Goal: Task Accomplishment & Management: Use online tool/utility

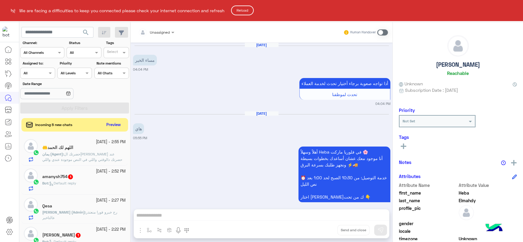
scroll to position [591, 0]
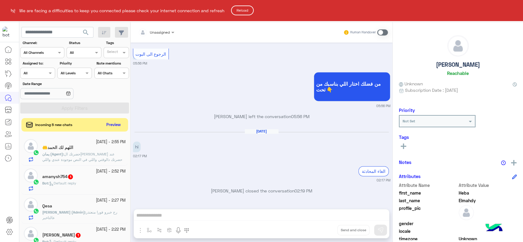
drag, startPoint x: 0, startPoint y: 0, endPoint x: 248, endPoint y: 9, distance: 248.3
click at [248, 9] on button "Reload" at bounding box center [242, 11] width 23 height 10
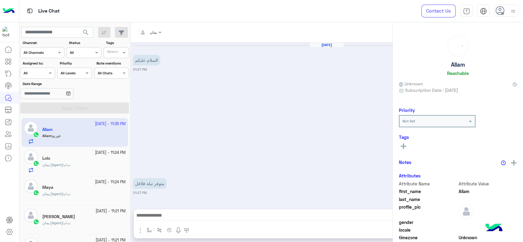
scroll to position [342, 0]
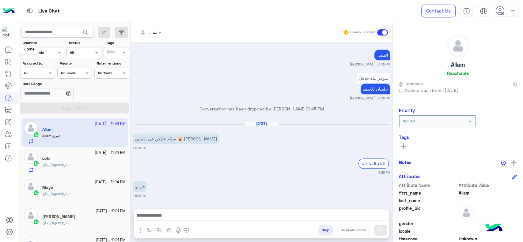
click at [10, 52] on icon at bounding box center [8, 49] width 7 height 7
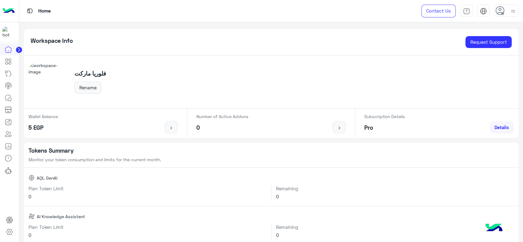
click at [18, 50] on circle at bounding box center [19, 50] width 6 height 6
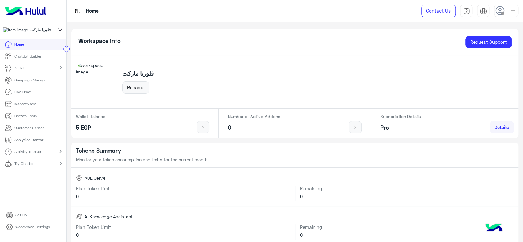
click at [61, 32] on icon at bounding box center [60, 29] width 7 height 7
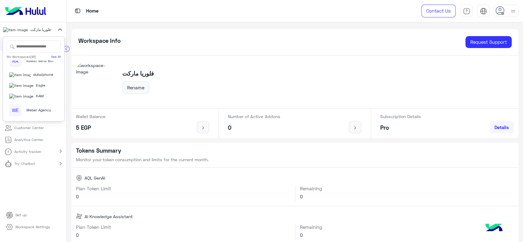
scroll to position [144, 0]
click at [31, 89] on div "Eagle" at bounding box center [31, 86] width 44 height 6
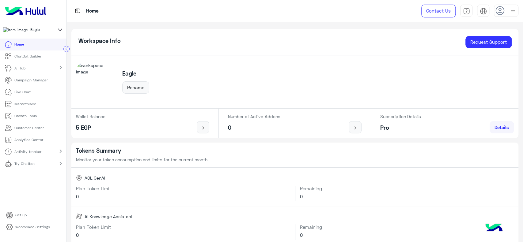
click at [42, 60] on link "ChatBot Builder" at bounding box center [23, 57] width 46 height 12
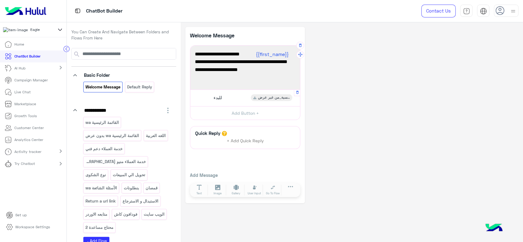
click at [222, 99] on span "للبدء" at bounding box center [218, 98] width 8 height 6
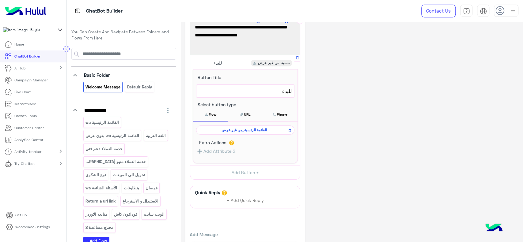
scroll to position [37, 0]
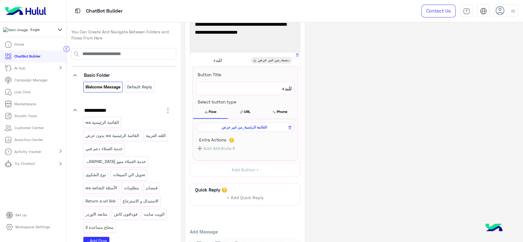
click at [234, 127] on span "القائمة الرئسية_من غير عرض" at bounding box center [243, 128] width 89 height 6
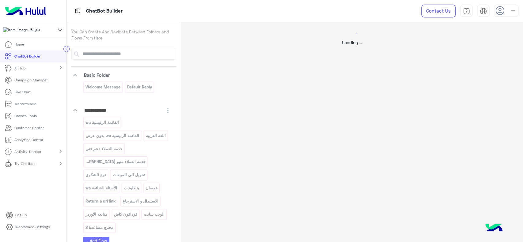
select select "*"
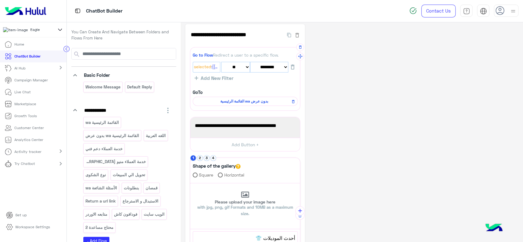
scroll to position [2, 0]
click at [245, 101] on span "القائمة الرئيسية wa بدون عرض" at bounding box center [244, 102] width 96 height 6
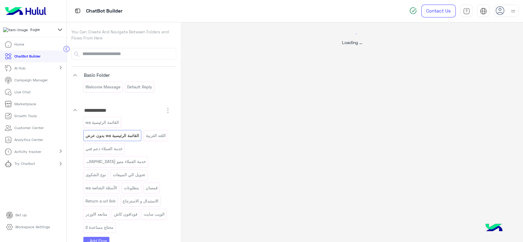
scroll to position [0, 0]
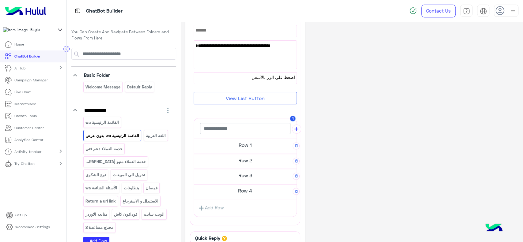
click at [219, 147] on h5 "Row 1" at bounding box center [245, 145] width 103 height 12
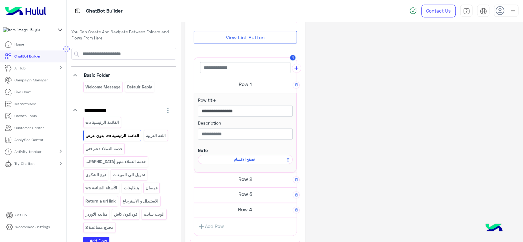
scroll to position [109, 0]
click at [235, 158] on span "تصفح الاقسام" at bounding box center [244, 159] width 86 height 6
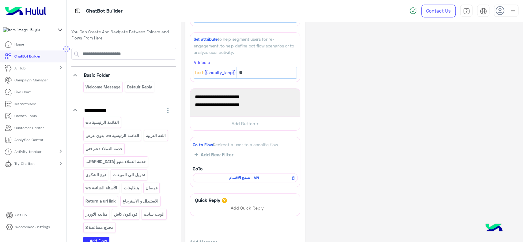
scroll to position [74, 0]
click at [246, 178] on span "تصفح الاقسام - API" at bounding box center [244, 178] width 96 height 6
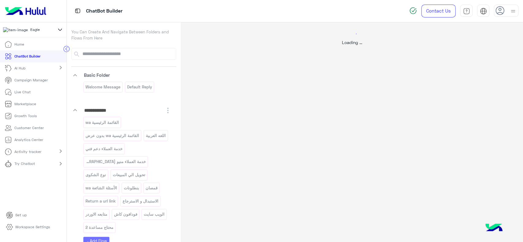
scroll to position [0, 0]
select select "****"
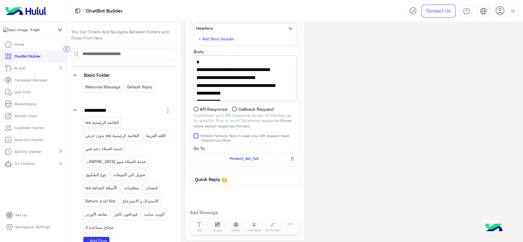
scroll to position [65, 0]
click at [252, 158] on span "Product_Api_Fail" at bounding box center [244, 159] width 94 height 6
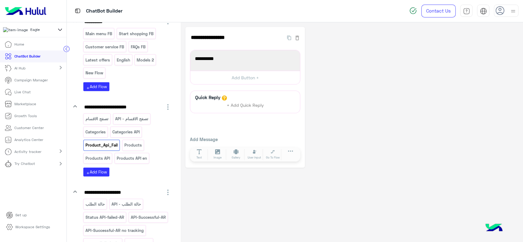
scroll to position [913, 0]
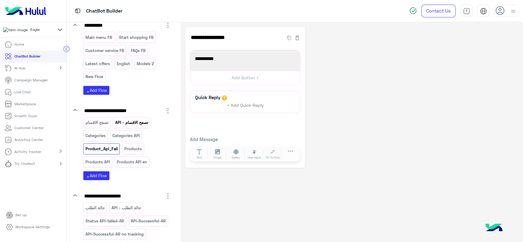
click at [131, 119] on p "تصفح الاقسام - API" at bounding box center [132, 122] width 34 height 7
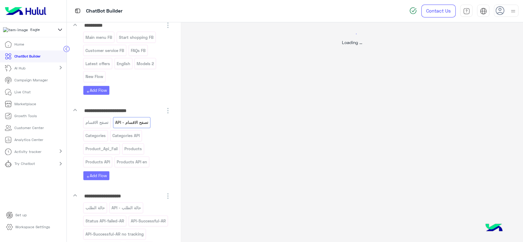
select select "****"
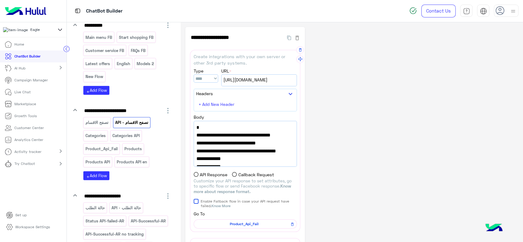
click at [256, 222] on span "Product_Api_Fail" at bounding box center [244, 225] width 94 height 6
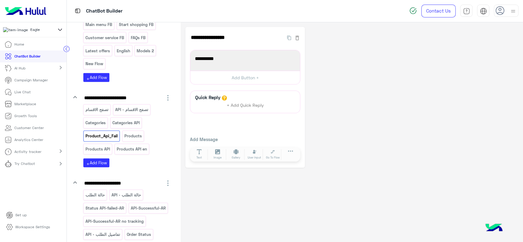
scroll to position [926, 0]
click at [100, 107] on p "تصفح الاقسام" at bounding box center [97, 110] width 24 height 7
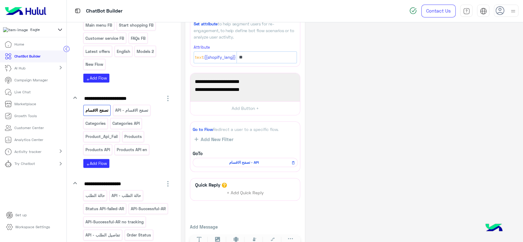
scroll to position [89, 0]
click at [214, 163] on span "تصفح الاقسام - API" at bounding box center [244, 163] width 96 height 6
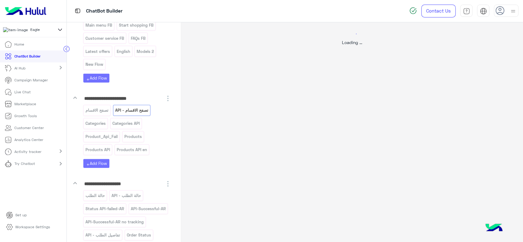
scroll to position [0, 0]
select select "****"
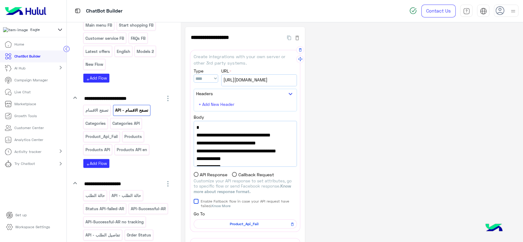
click at [216, 77] on select "*** **** *** ******" at bounding box center [206, 78] width 25 height 8
click at [265, 78] on span "https://integrations.widebot.net/api/Shopify/GetCategories" at bounding box center [258, 80] width 71 height 7
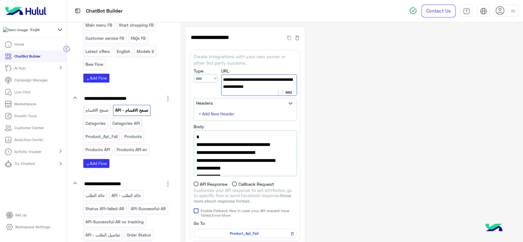
click at [340, 88] on div "**********" at bounding box center [351, 171] width 333 height 289
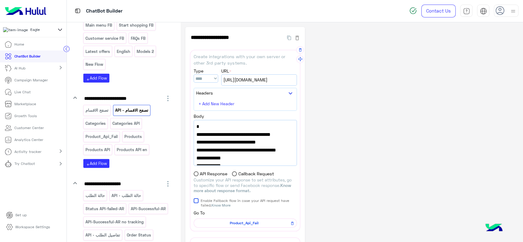
click at [241, 159] on span ""ShowMoreFlowName": "تصفح الاقسام - API"," at bounding box center [245, 154] width 98 height 16
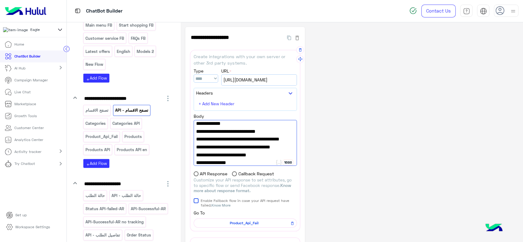
scroll to position [44, 0]
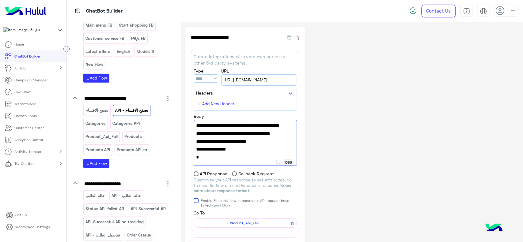
click at [337, 136] on div "**********" at bounding box center [351, 166] width 333 height 279
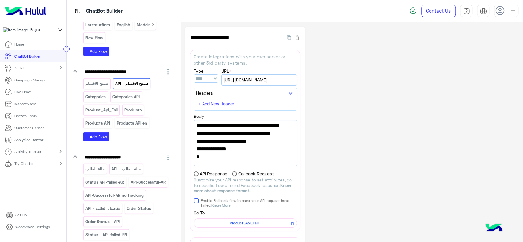
scroll to position [953, 0]
click at [105, 80] on p "تصفح الاقسام" at bounding box center [97, 83] width 24 height 7
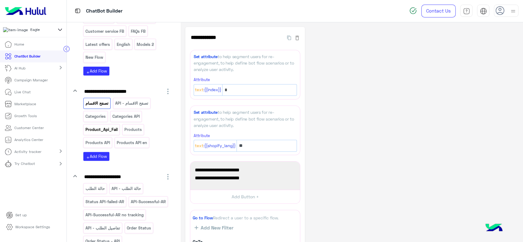
scroll to position [930, 0]
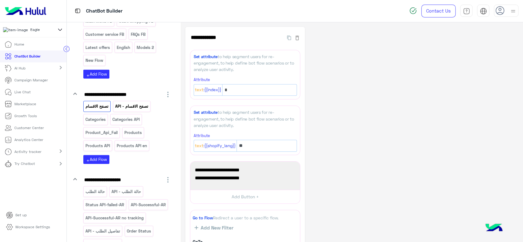
click at [120, 103] on p "تصفح الاقسام - API" at bounding box center [132, 106] width 34 height 7
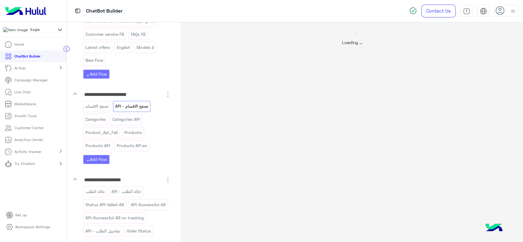
select select "****"
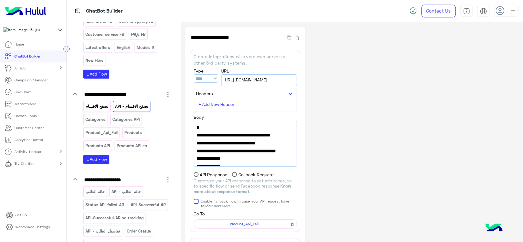
click at [105, 103] on p "تصفح الاقسام" at bounding box center [97, 106] width 24 height 7
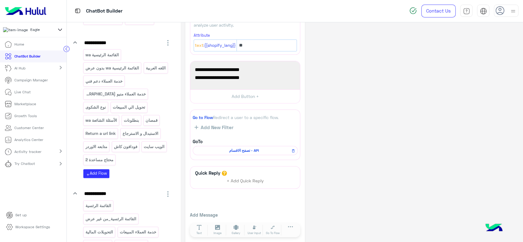
scroll to position [0, 0]
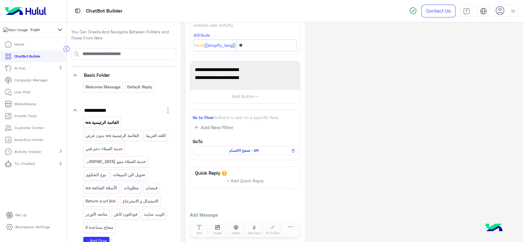
click at [106, 124] on p "القائمة الرئيسية wa" at bounding box center [102, 122] width 34 height 7
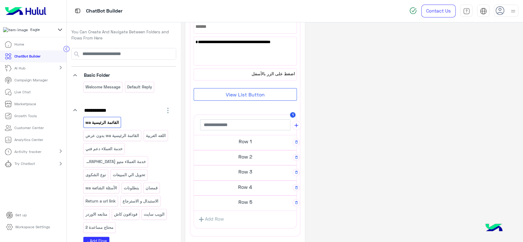
scroll to position [55, 0]
click at [227, 143] on h5 "Row 1" at bounding box center [245, 140] width 103 height 12
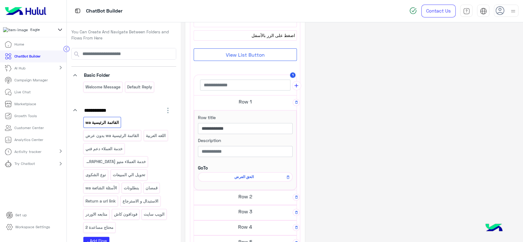
scroll to position [95, 0]
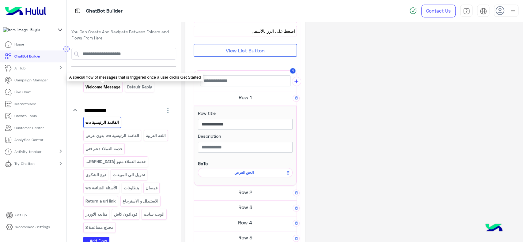
click at [119, 89] on p "Welcome Message" at bounding box center [103, 87] width 36 height 7
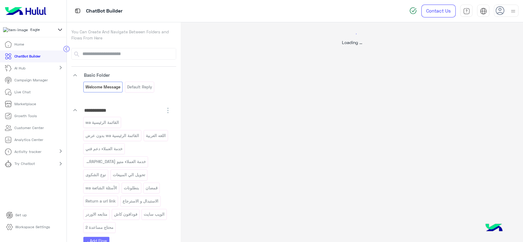
scroll to position [0, 0]
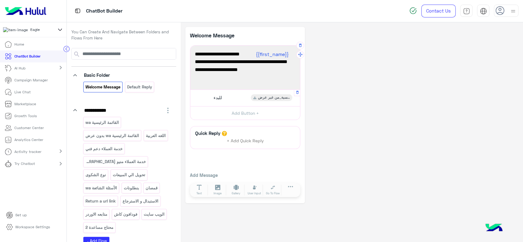
click at [219, 94] on div "للبدء القائمة الرئسية_من غير عرض" at bounding box center [245, 98] width 105 height 12
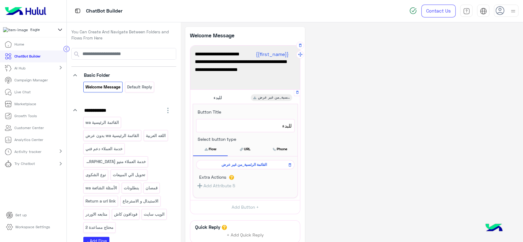
click at [212, 165] on span "القائمة الرئسية_من غير عرض" at bounding box center [243, 165] width 89 height 6
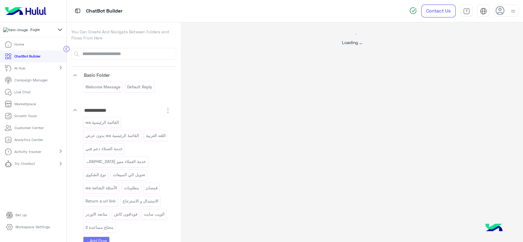
select select "*"
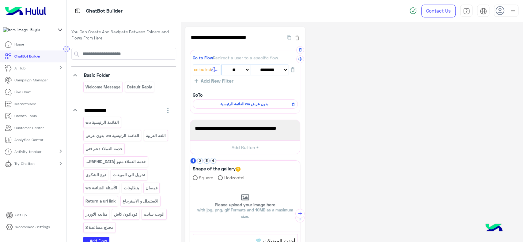
click at [239, 104] on span "القائمة الرئيسية wa بدون عرض" at bounding box center [244, 104] width 96 height 6
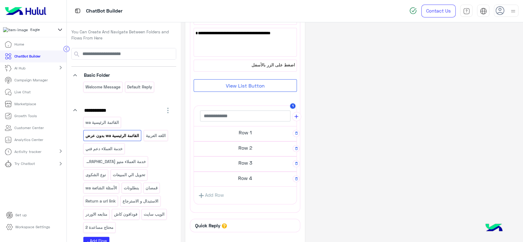
scroll to position [63, 0]
click at [239, 135] on h5 "Row 1" at bounding box center [245, 132] width 103 height 12
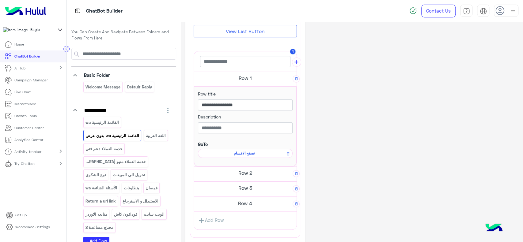
scroll to position [112, 0]
click at [286, 156] on icon at bounding box center [288, 156] width 4 height 7
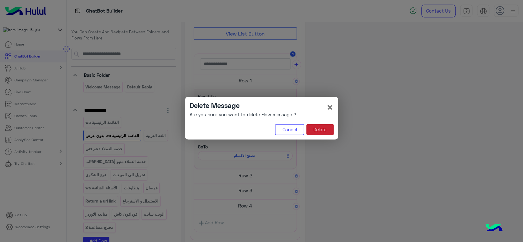
click at [320, 131] on button "Delete" at bounding box center [319, 129] width 27 height 11
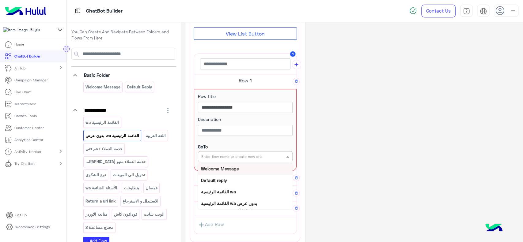
click at [254, 158] on input "text" at bounding box center [235, 157] width 68 height 6
type input "***"
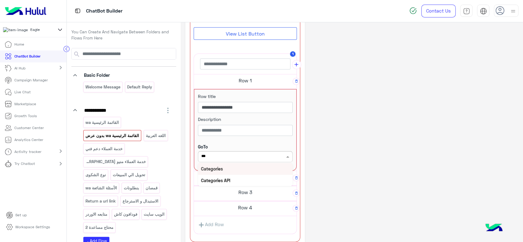
click at [233, 171] on div "Categories" at bounding box center [245, 168] width 95 height 11
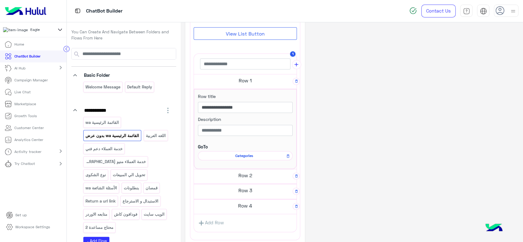
click at [343, 152] on div "**********" at bounding box center [351, 114] width 333 height 399
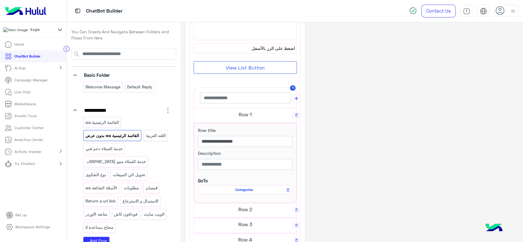
scroll to position [76, 0]
click at [240, 193] on span "Categories" at bounding box center [244, 191] width 86 height 6
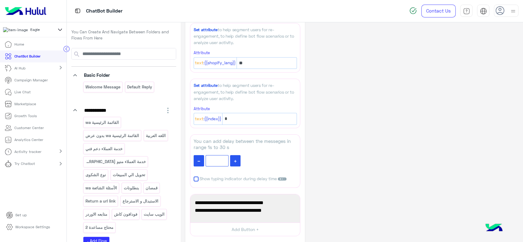
scroll to position [0, 0]
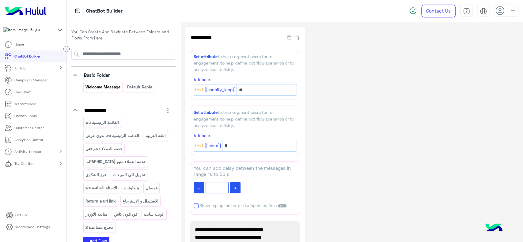
click at [114, 91] on div "Welcome Message" at bounding box center [102, 87] width 39 height 11
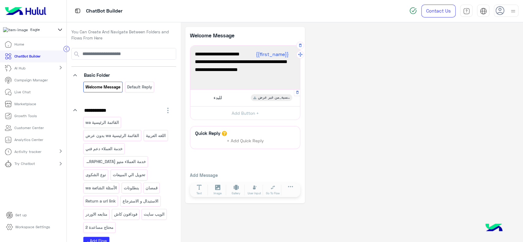
click at [209, 102] on div "للبدء القائمة الرئسية_من غير عرض" at bounding box center [245, 98] width 105 height 12
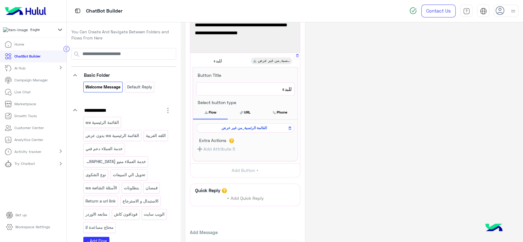
scroll to position [36, 0]
click at [228, 128] on span "القائمة الرئسية_من غير عرض" at bounding box center [243, 129] width 89 height 6
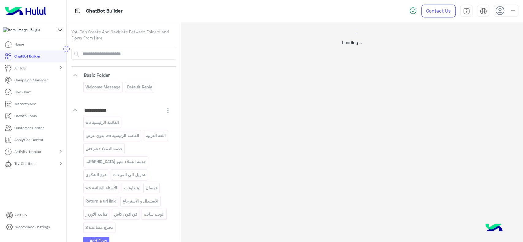
select select "*"
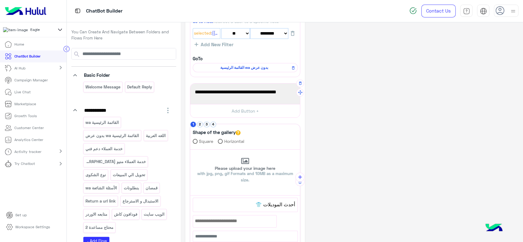
scroll to position [36, 0]
click at [225, 68] on span "القائمة الرئيسية wa بدون عرض" at bounding box center [244, 69] width 96 height 6
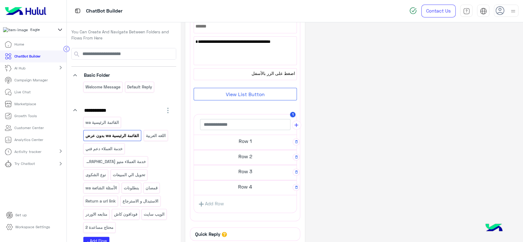
scroll to position [56, 0]
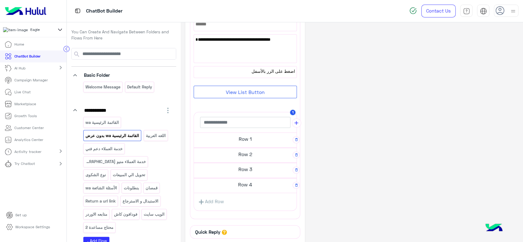
click at [229, 139] on h5 "Row 1" at bounding box center [245, 139] width 103 height 12
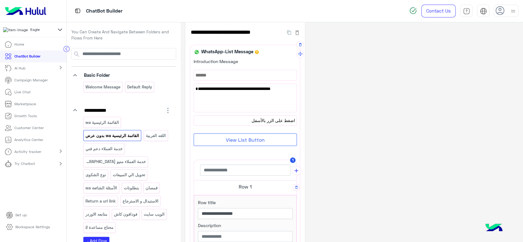
scroll to position [0, 0]
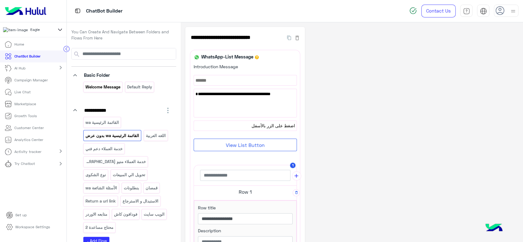
click at [110, 83] on div "Welcome Message" at bounding box center [102, 87] width 39 height 11
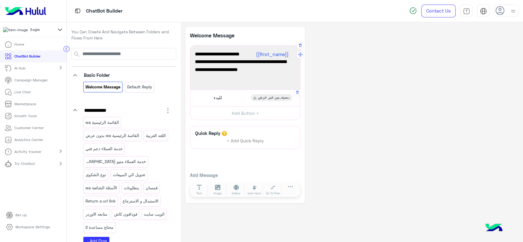
click at [240, 103] on div "للبدء القائمة الرئسية_من غير عرض" at bounding box center [245, 98] width 105 height 12
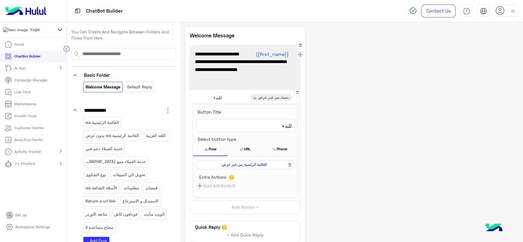
click at [240, 161] on div "القائمة الرئسية_من غير عرض" at bounding box center [245, 164] width 98 height 9
click at [240, 166] on span "القائمة الرئسية_من غير عرض" at bounding box center [243, 165] width 89 height 6
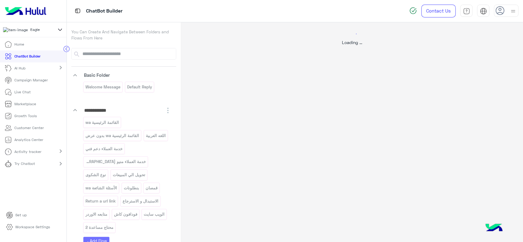
select select "*"
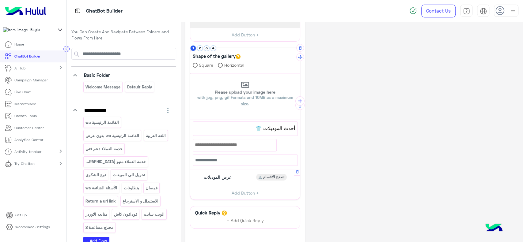
scroll to position [112, 0]
click at [237, 179] on div "عرض الموديلات تصفح الاقسام" at bounding box center [245, 179] width 105 height 12
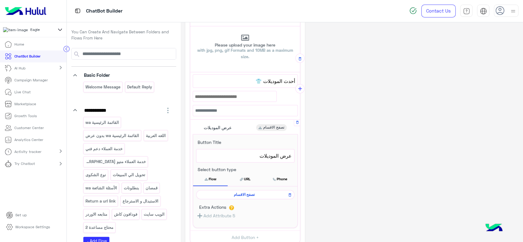
scroll to position [159, 0]
click at [288, 195] on icon at bounding box center [290, 195] width 4 height 7
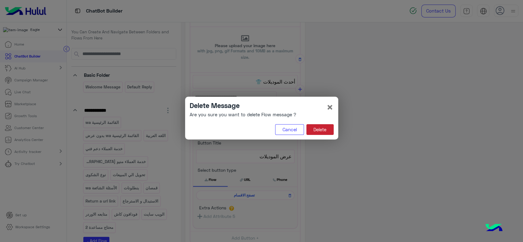
click at [321, 131] on button "Delete" at bounding box center [319, 129] width 27 height 11
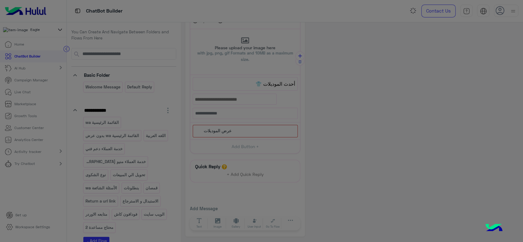
scroll to position [156, 0]
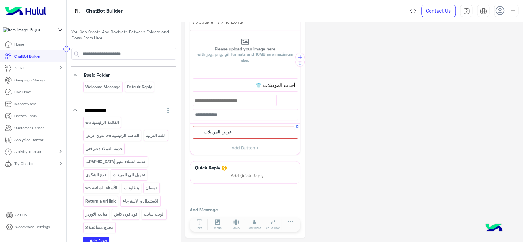
click at [245, 133] on div "عرض الموديلات" at bounding box center [245, 132] width 105 height 13
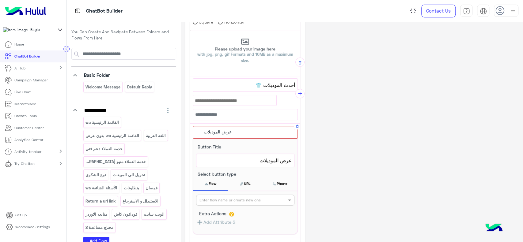
scroll to position [159, 0]
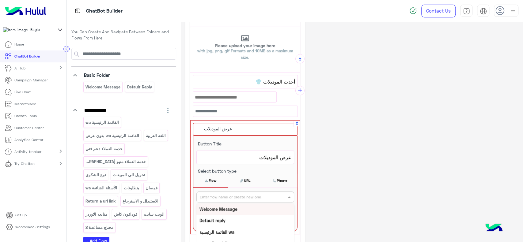
click at [248, 197] on input "text" at bounding box center [235, 197] width 71 height 6
type input "***"
click at [230, 208] on div "Categories" at bounding box center [245, 209] width 98 height 11
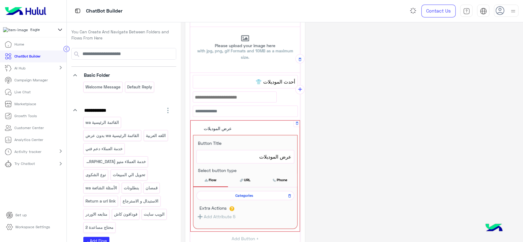
click at [364, 158] on div "**********" at bounding box center [351, 98] width 333 height 461
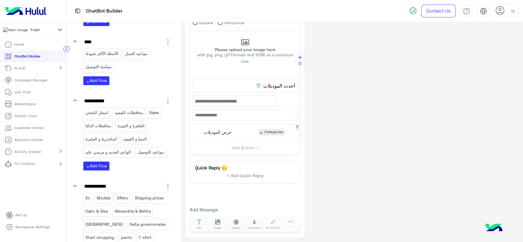
scroll to position [430, 0]
click at [248, 137] on div "عرض الموديلات Categories" at bounding box center [245, 133] width 105 height 12
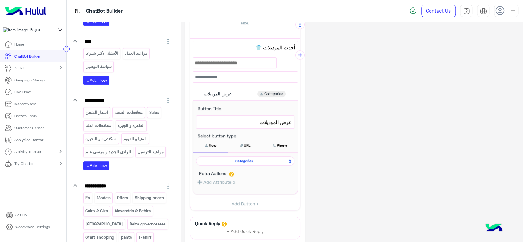
scroll to position [192, 0]
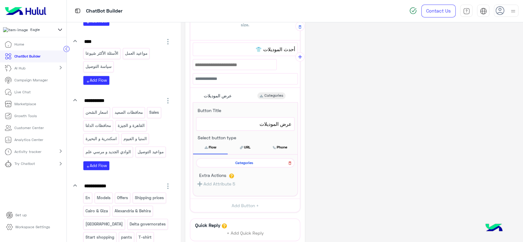
click at [289, 164] on icon at bounding box center [290, 163] width 4 height 7
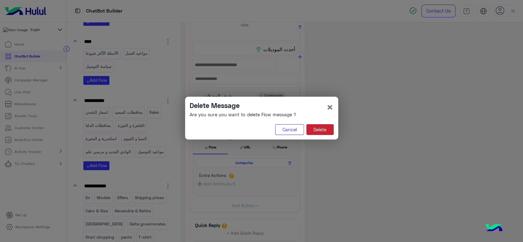
click at [324, 132] on button "Delete" at bounding box center [319, 129] width 27 height 11
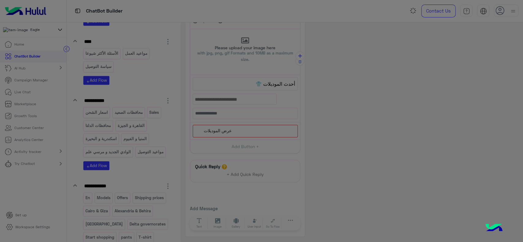
scroll to position [156, 0]
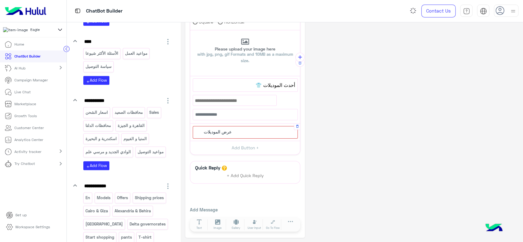
click at [265, 128] on div "عرض الموديلات" at bounding box center [245, 132] width 105 height 13
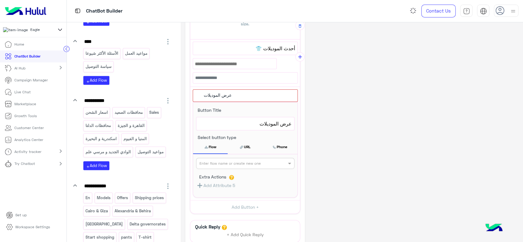
scroll to position [193, 0]
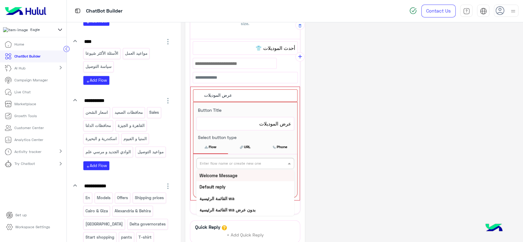
click at [250, 162] on input "text" at bounding box center [235, 163] width 71 height 6
type input "****"
click at [247, 178] on div "تصفح الاقسام" at bounding box center [245, 175] width 98 height 11
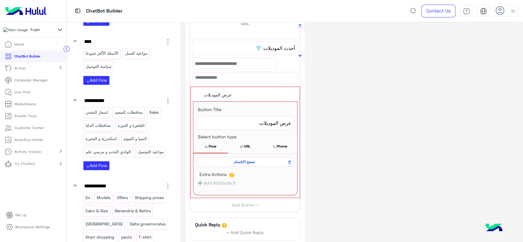
scroll to position [192, 0]
click at [352, 164] on div "**********" at bounding box center [351, 65] width 333 height 461
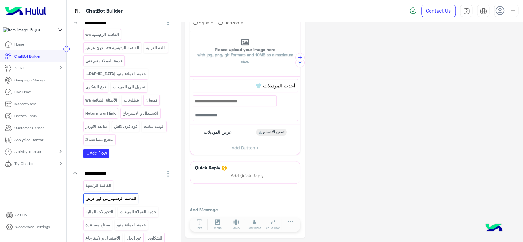
scroll to position [0, 0]
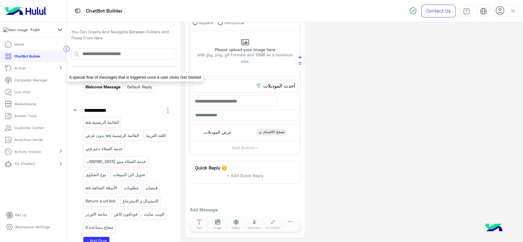
click at [98, 89] on p "Welcome Message" at bounding box center [103, 87] width 36 height 7
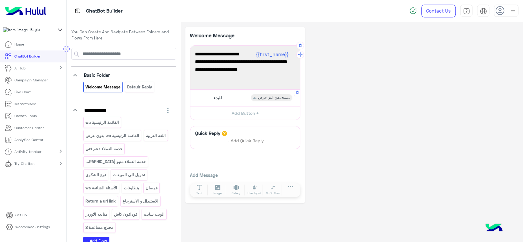
click at [227, 97] on div "للبدء القائمة الرئسية_من غير عرض" at bounding box center [245, 98] width 105 height 12
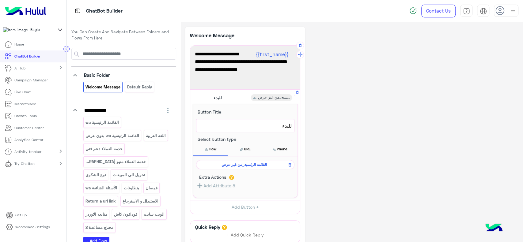
click at [237, 161] on div "القائمة الرئسية_من غير عرض" at bounding box center [245, 164] width 98 height 9
click at [237, 164] on span "القائمة الرئسية_من غير عرض" at bounding box center [243, 165] width 89 height 6
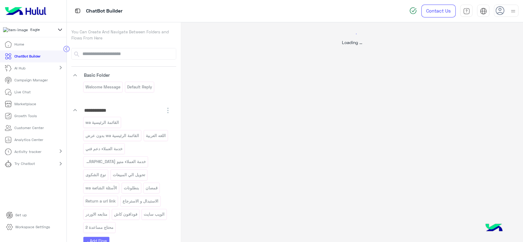
select select "*"
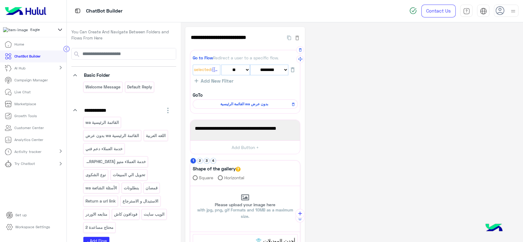
click at [250, 107] on span "القائمة الرئيسية wa بدون عرض" at bounding box center [244, 104] width 96 height 6
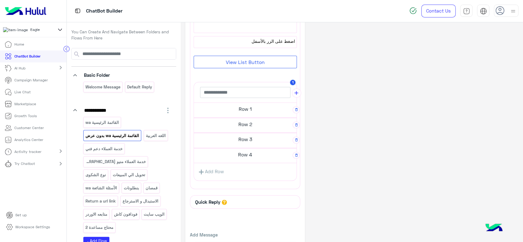
click at [250, 109] on h5 "Row 1" at bounding box center [245, 109] width 103 height 12
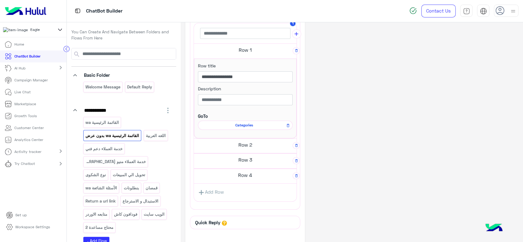
scroll to position [142, 0]
click at [287, 126] on icon at bounding box center [288, 125] width 4 height 7
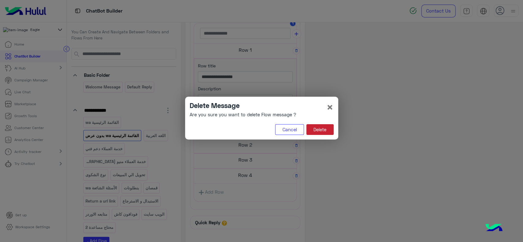
click at [320, 128] on button "Delete" at bounding box center [319, 129] width 27 height 11
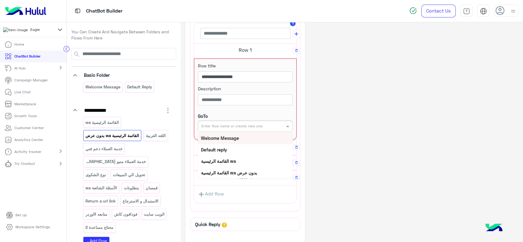
click at [267, 127] on input "text" at bounding box center [235, 126] width 68 height 6
type input "***"
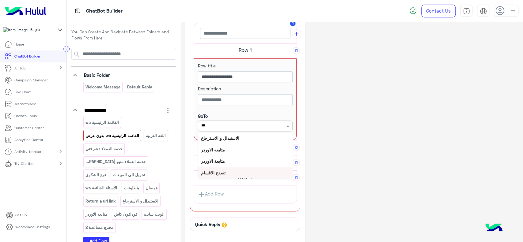
scroll to position [11, 0]
click at [225, 162] on b "تصفح الاقسام" at bounding box center [213, 161] width 25 height 5
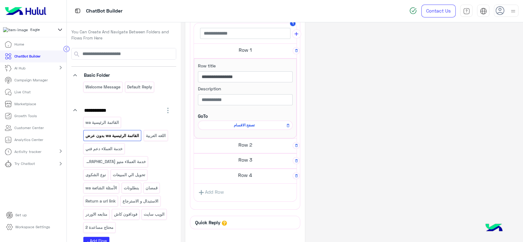
click at [351, 134] on div "**********" at bounding box center [351, 84] width 333 height 399
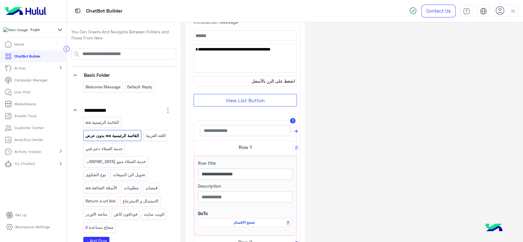
scroll to position [44, 0]
click at [66, 49] on icon at bounding box center [67, 48] width 2 height 3
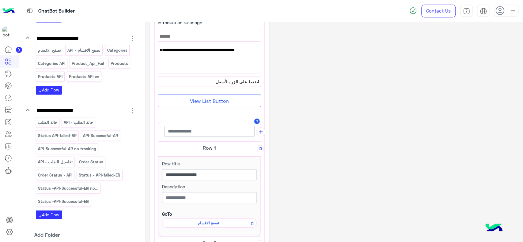
scroll to position [887, 0]
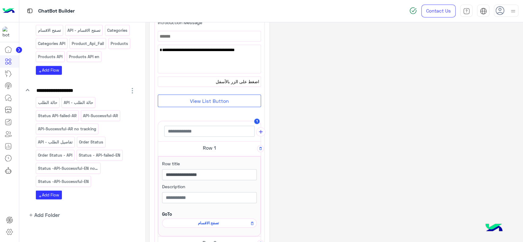
click at [131, 87] on icon "button" at bounding box center [132, 90] width 7 height 7
click at [108, 118] on span "Delete Folder" at bounding box center [107, 120] width 35 height 5
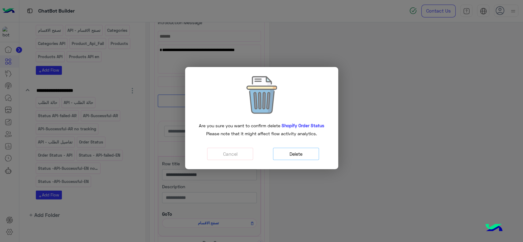
click at [294, 158] on button "Delete" at bounding box center [296, 154] width 46 height 13
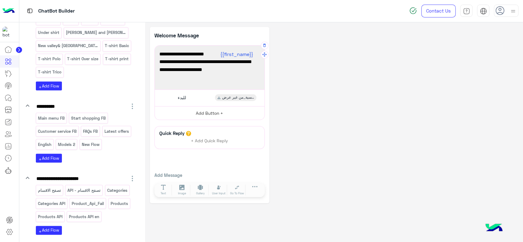
scroll to position [729, 0]
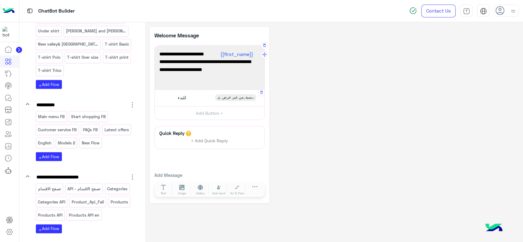
click at [186, 99] on span "للبدء" at bounding box center [182, 98] width 8 height 6
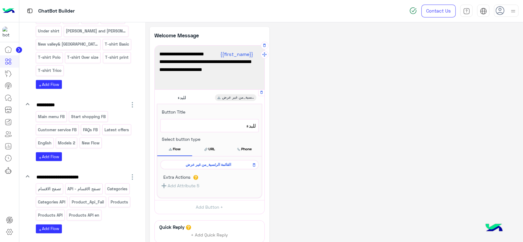
click at [192, 164] on span "القائمة الرئسية_من غير عرض" at bounding box center [208, 165] width 89 height 6
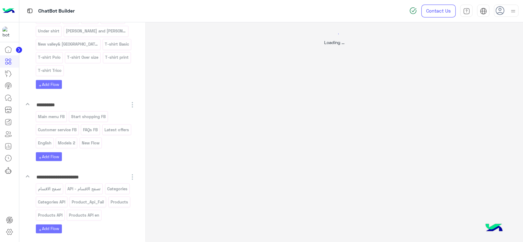
select select "*"
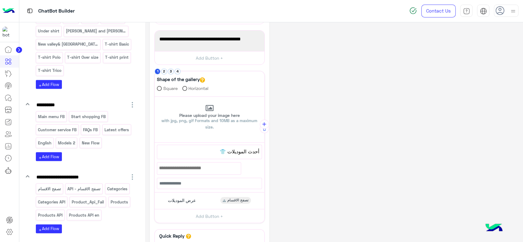
scroll to position [103, 0]
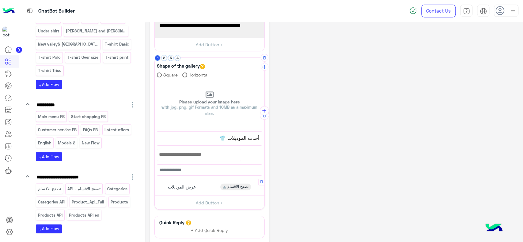
click at [206, 184] on div "عرض الموديلات تصفح الاقسام" at bounding box center [209, 188] width 105 height 12
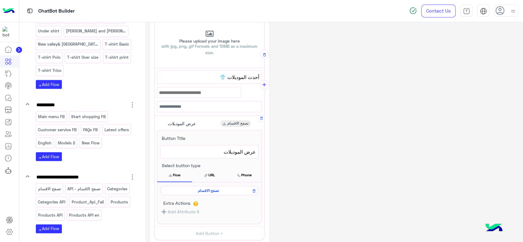
scroll to position [164, 0]
click at [253, 190] on icon at bounding box center [254, 190] width 4 height 7
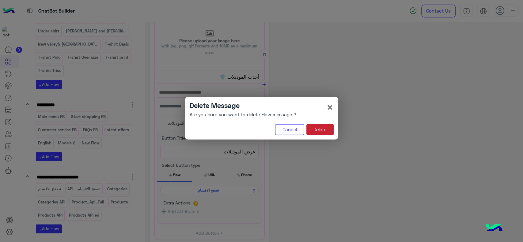
click at [324, 129] on button "Delete" at bounding box center [319, 129] width 27 height 11
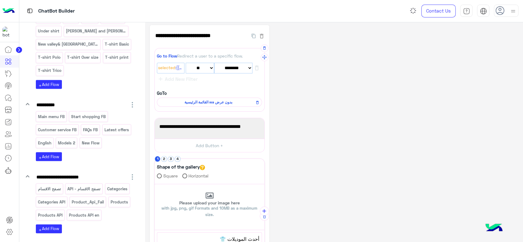
scroll to position [1, 0]
click at [188, 101] on span "القائمة الرئيسية wa بدون عرض" at bounding box center [208, 103] width 96 height 6
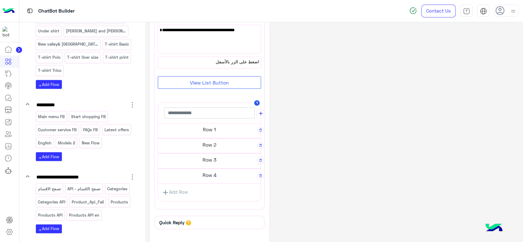
scroll to position [62, 0]
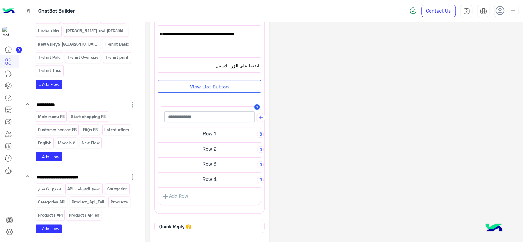
click at [198, 134] on h5 "Row 1" at bounding box center [209, 133] width 103 height 12
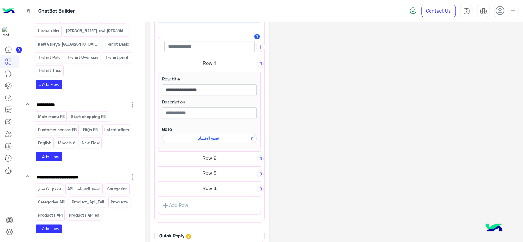
scroll to position [130, 0]
click at [251, 135] on icon at bounding box center [252, 137] width 4 height 7
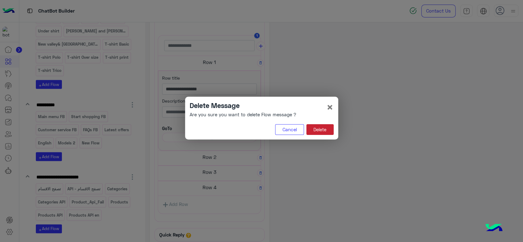
click at [317, 126] on button "Delete" at bounding box center [319, 129] width 27 height 11
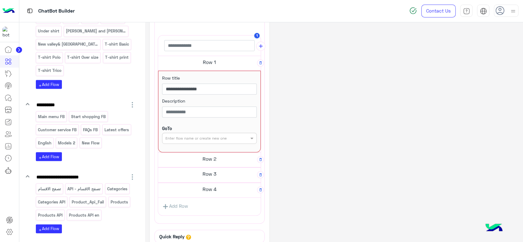
scroll to position [763, 0]
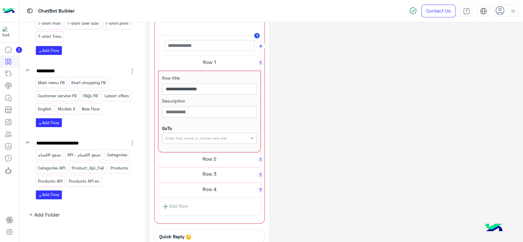
click at [130, 139] on icon "button" at bounding box center [132, 142] width 7 height 7
click at [106, 171] on button "Delete Folder" at bounding box center [105, 173] width 40 height 9
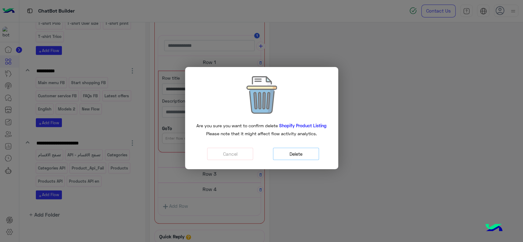
click at [295, 154] on button "Delete" at bounding box center [296, 154] width 46 height 13
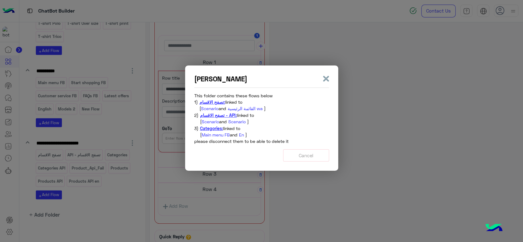
click at [214, 109] on span "Scenario" at bounding box center [209, 108] width 17 height 5
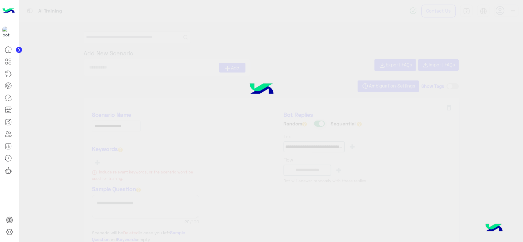
type input "**********"
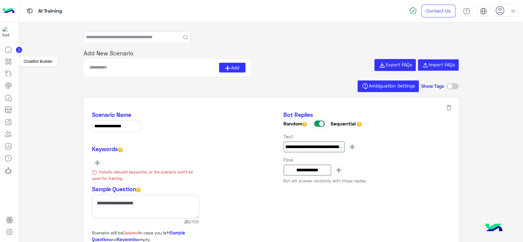
click at [10, 61] on icon at bounding box center [9, 61] width 2 height 3
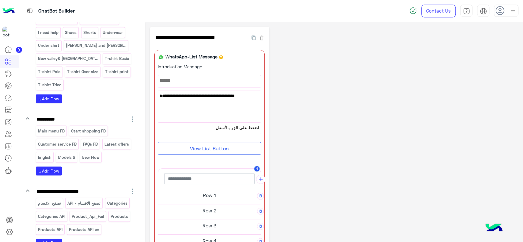
scroll to position [763, 0]
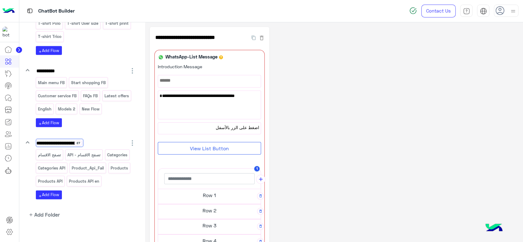
click at [83, 141] on input "**********" at bounding box center [59, 143] width 47 height 9
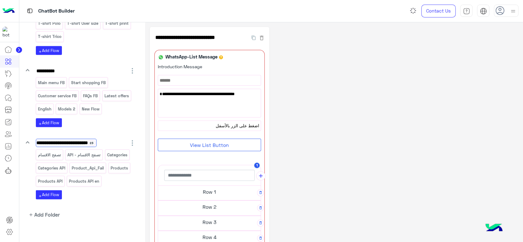
scroll to position [0, 2]
type input "**********"
click at [308, 114] on div "**********" at bounding box center [334, 187] width 369 height 320
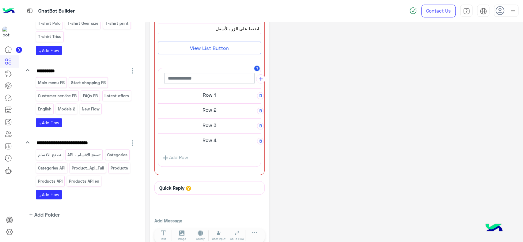
scroll to position [98, 0]
click at [213, 94] on h5 "Row 1" at bounding box center [209, 94] width 103 height 12
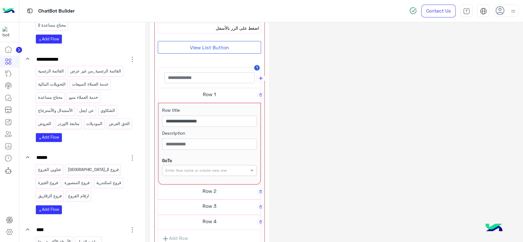
scroll to position [176, 0]
click at [59, 143] on button "add Add Flow" at bounding box center [49, 138] width 26 height 9
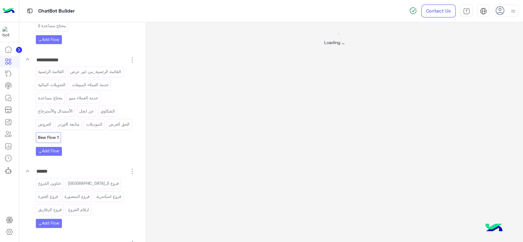
scroll to position [0, 0]
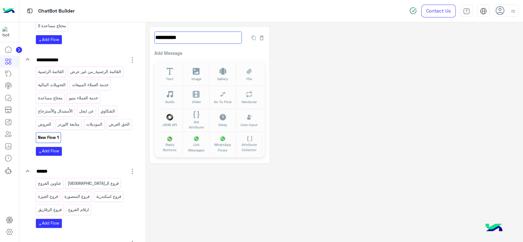
click at [162, 38] on input "**********" at bounding box center [197, 38] width 87 height 12
type input "*****"
click at [301, 72] on div "***** 145 Add Message Text Image Gallery File Audio Video Go To Flow Handover J…" at bounding box center [334, 95] width 369 height 137
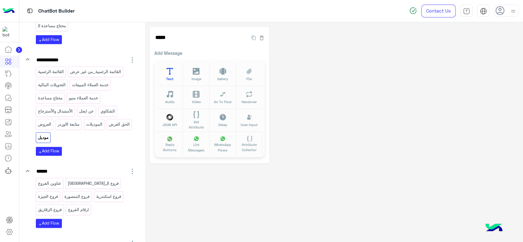
click at [167, 80] on span "Text" at bounding box center [169, 78] width 7 height 5
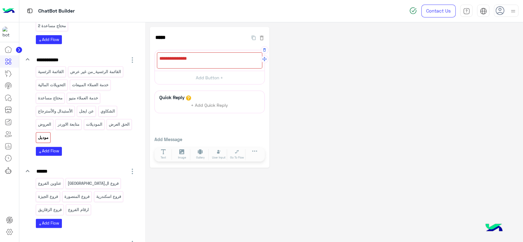
click at [200, 63] on div at bounding box center [209, 60] width 105 height 16
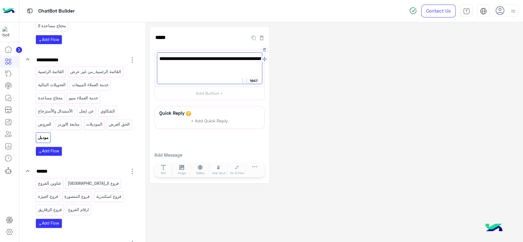
paste textarea "**********"
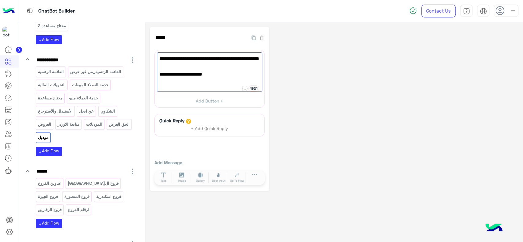
type textarea "**********"
click at [324, 101] on div "**********" at bounding box center [334, 109] width 369 height 164
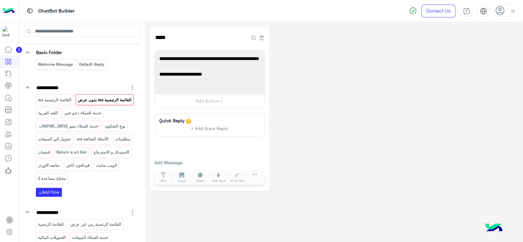
scroll to position [22, 0]
click at [97, 102] on p "القائمة الرئيسية wa بدون عرض" at bounding box center [105, 100] width 55 height 7
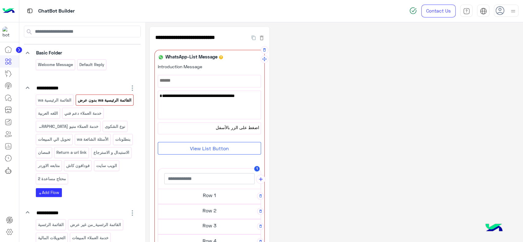
click at [201, 193] on h5 "Row 1" at bounding box center [209, 195] width 103 height 12
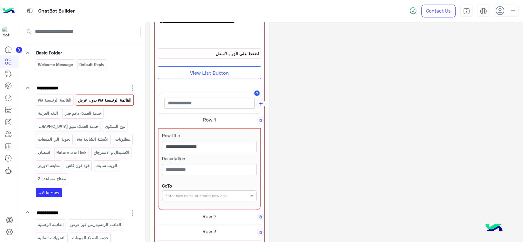
scroll to position [74, 0]
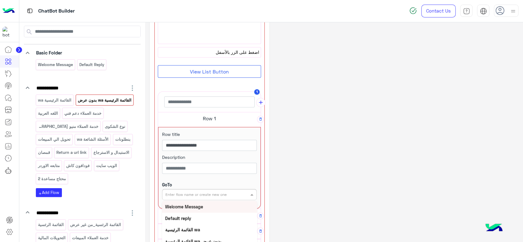
click at [205, 197] on div "Enter flow name or create new one" at bounding box center [209, 194] width 95 height 11
type input "****"
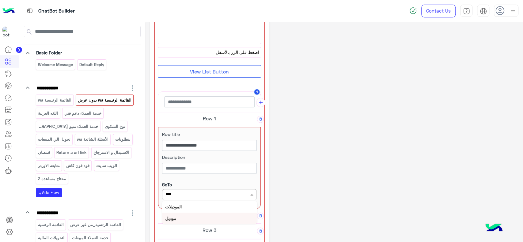
click at [187, 222] on div "موديل" at bounding box center [209, 218] width 95 height 11
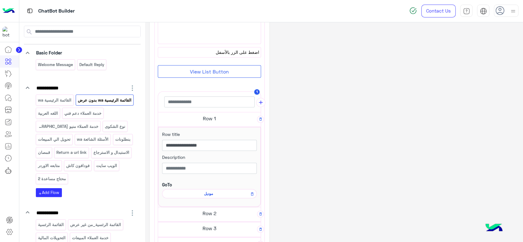
click at [304, 119] on div "**********" at bounding box center [334, 152] width 369 height 399
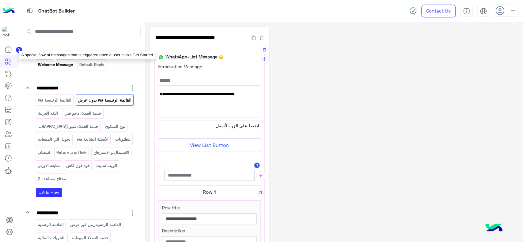
click at [59, 66] on p "Welcome Message" at bounding box center [55, 64] width 36 height 7
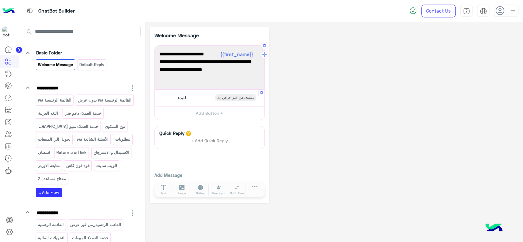
click at [190, 97] on div "للبدء القائمة الرئسية_من غير عرض" at bounding box center [209, 98] width 105 height 12
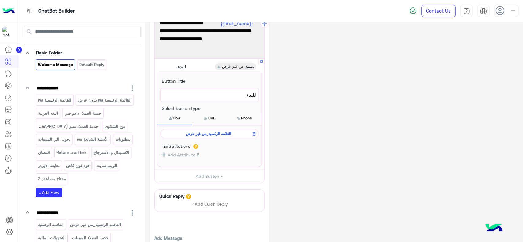
scroll to position [31, 0]
click at [202, 131] on span "القائمة الرئسية_من غير عرض" at bounding box center [208, 134] width 89 height 6
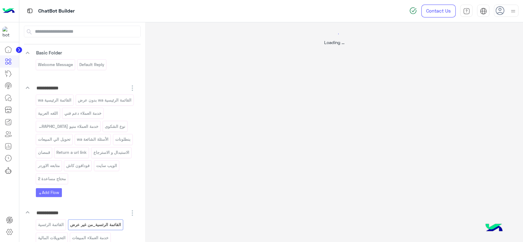
scroll to position [0, 0]
select select "*"
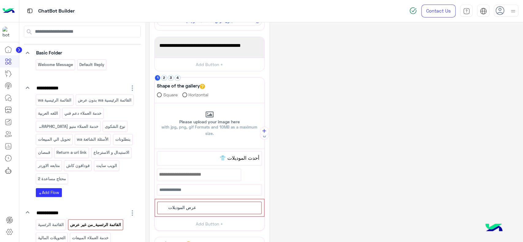
scroll to position [83, 0]
click at [209, 202] on div "عرض الموديلات" at bounding box center [209, 208] width 104 height 13
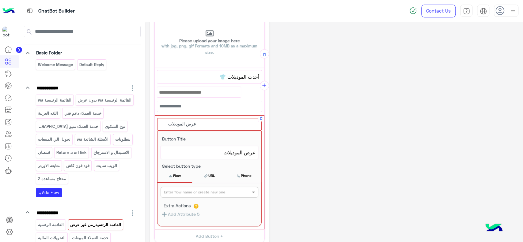
scroll to position [165, 0]
click at [209, 192] on input "text" at bounding box center [199, 191] width 71 height 6
type input "***"
click at [199, 214] on div "موديل" at bounding box center [210, 215] width 98 height 11
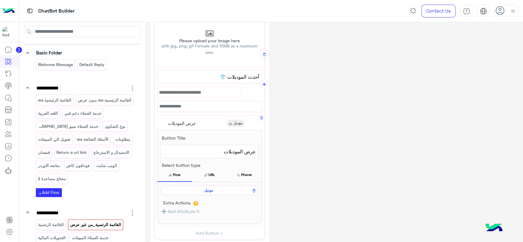
scroll to position [164, 0]
click at [315, 153] on div "**********" at bounding box center [334, 93] width 369 height 461
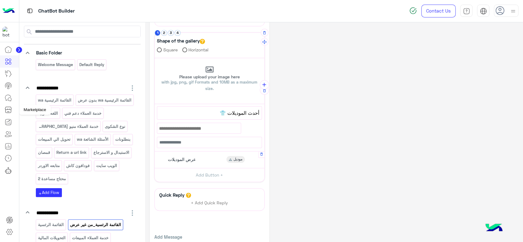
click at [10, 112] on icon at bounding box center [8, 109] width 7 height 7
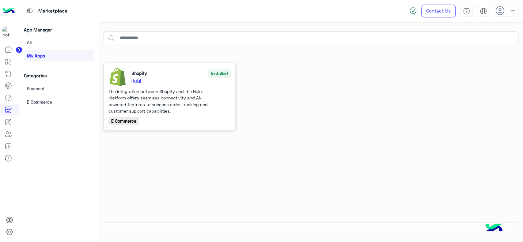
click at [211, 77] on div "Installed" at bounding box center [219, 74] width 23 height 8
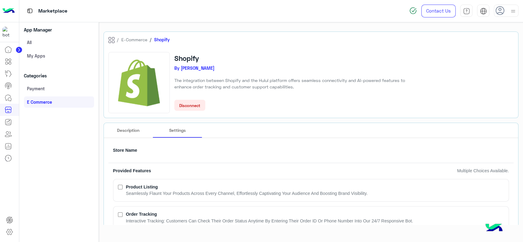
click at [186, 108] on small "Disconnect" at bounding box center [189, 105] width 21 height 5
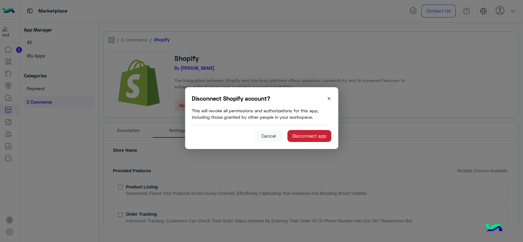
click at [312, 139] on button "Disconnect app" at bounding box center [309, 136] width 44 height 12
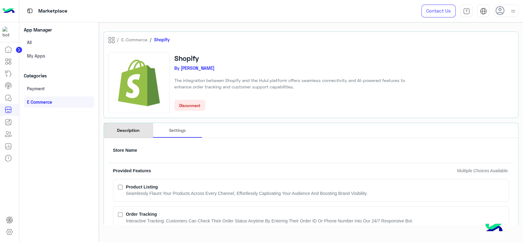
click at [132, 129] on p "Description" at bounding box center [128, 130] width 22 height 6
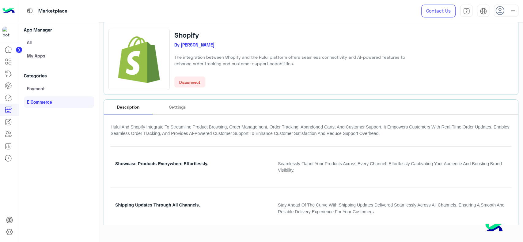
scroll to position [18, 0]
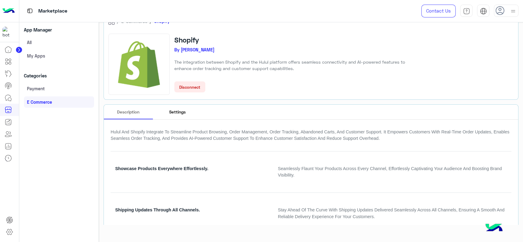
click at [169, 113] on p "Settings" at bounding box center [177, 112] width 17 height 6
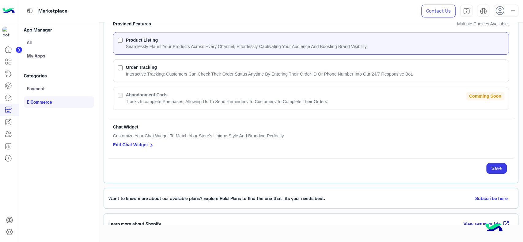
scroll to position [147, 0]
click at [495, 168] on button "Save" at bounding box center [496, 168] width 20 height 11
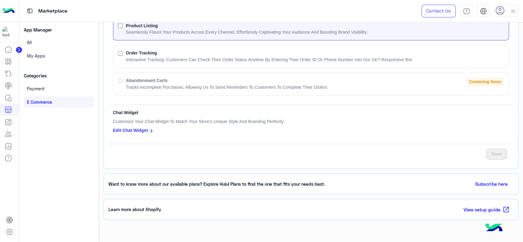
scroll to position [161, 0]
click at [7, 59] on icon at bounding box center [8, 61] width 7 height 7
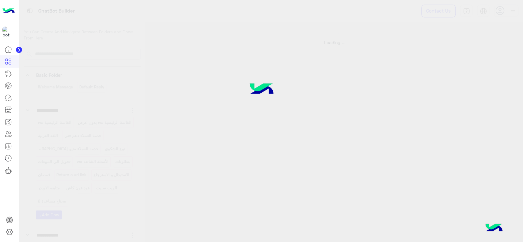
select select "*"
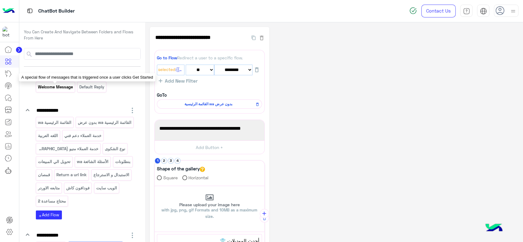
click at [54, 89] on p "Welcome Message" at bounding box center [55, 87] width 36 height 7
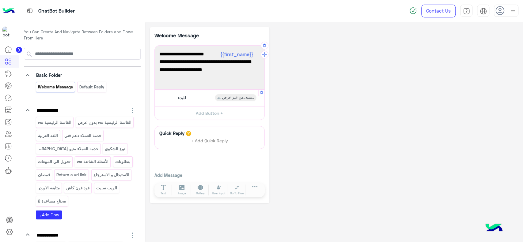
click at [190, 99] on div "للبدء القائمة الرئسية_من غير عرض" at bounding box center [209, 98] width 105 height 12
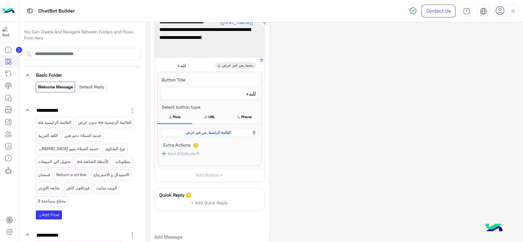
scroll to position [38, 0]
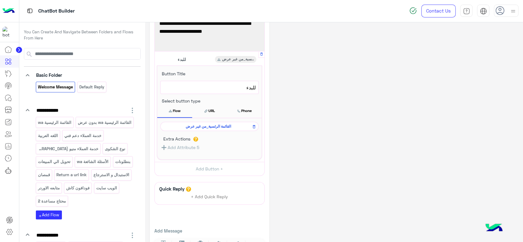
click at [200, 127] on span "القائمة الرئسية_من غير عرض" at bounding box center [208, 127] width 89 height 6
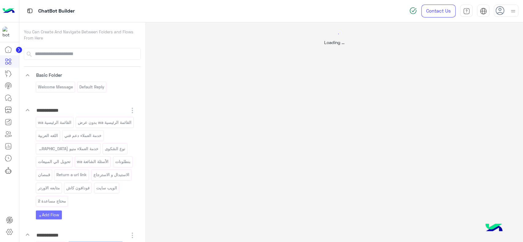
select select "*"
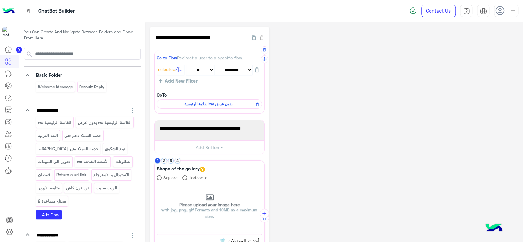
click at [213, 104] on span "القائمة الرئيسية wa بدون عرض" at bounding box center [208, 104] width 96 height 6
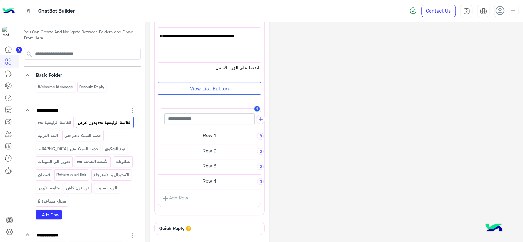
scroll to position [60, 0]
click at [210, 132] on h5 "Row 1" at bounding box center [209, 135] width 103 height 12
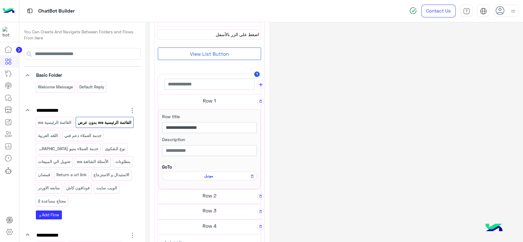
scroll to position [97, 0]
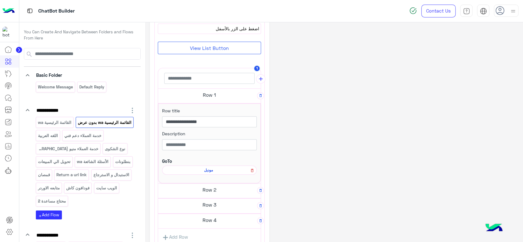
click at [250, 171] on icon at bounding box center [252, 170] width 4 height 7
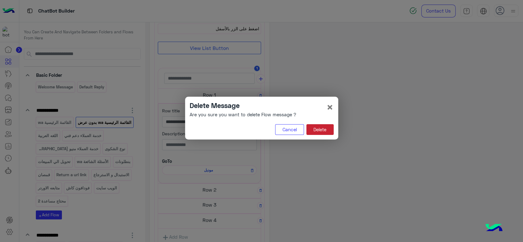
click at [316, 129] on button "Delete" at bounding box center [319, 129] width 27 height 11
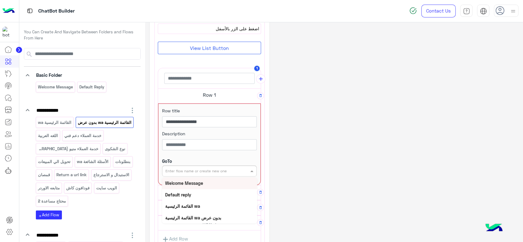
click at [218, 172] on div "Enter flow name or create new one" at bounding box center [195, 172] width 61 height 6
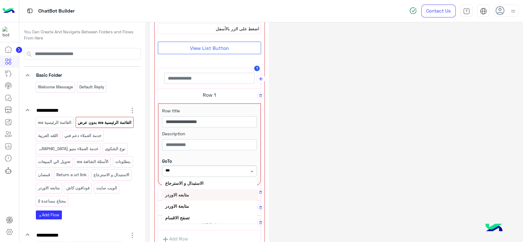
type input "****"
click at [213, 185] on div "تصفح الاقسام" at bounding box center [209, 183] width 95 height 11
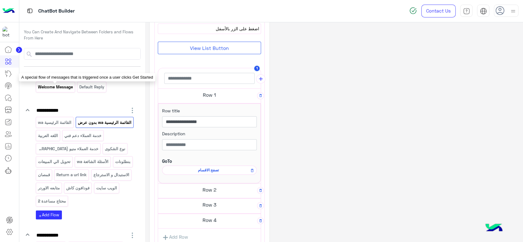
click at [64, 89] on p "Welcome Message" at bounding box center [55, 87] width 36 height 7
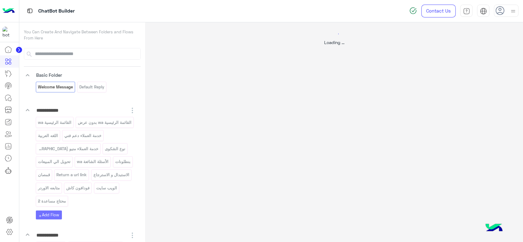
scroll to position [0, 0]
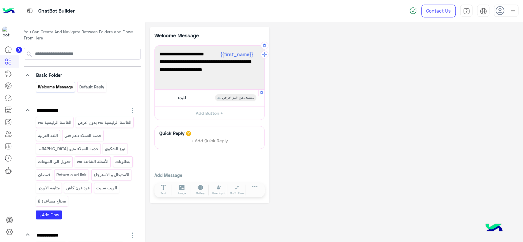
click at [176, 103] on div "للبدء القائمة الرئسية_من غير عرض" at bounding box center [209, 98] width 105 height 12
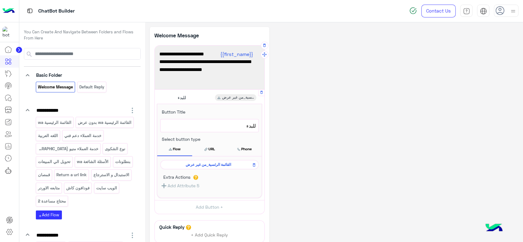
click at [189, 163] on span "القائمة الرئسية_من غير عرض" at bounding box center [208, 165] width 89 height 6
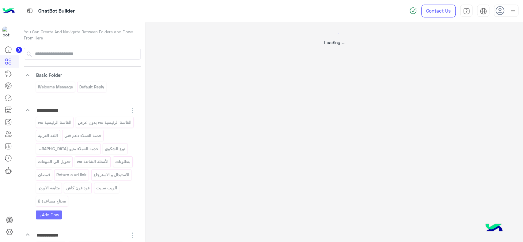
select select "*"
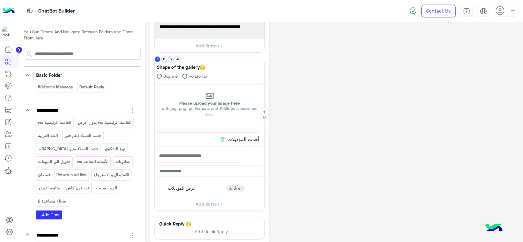
scroll to position [103, 0]
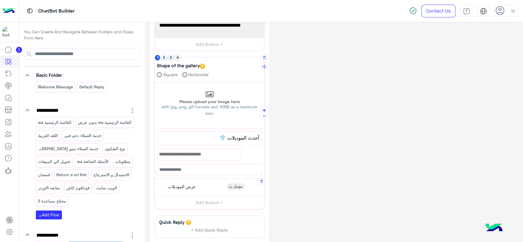
click at [191, 188] on span "عرض الموديلات" at bounding box center [182, 187] width 28 height 6
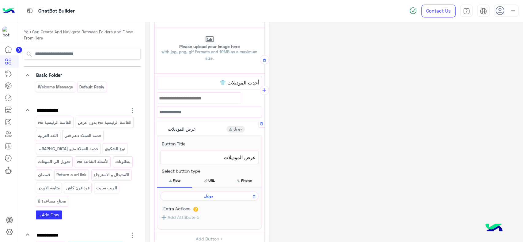
scroll to position [159, 0]
click at [253, 195] on icon at bounding box center [254, 196] width 2 height 3
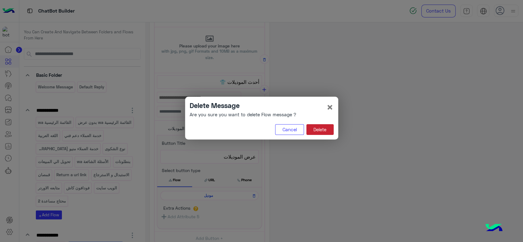
click at [323, 126] on button "Delete" at bounding box center [319, 129] width 27 height 11
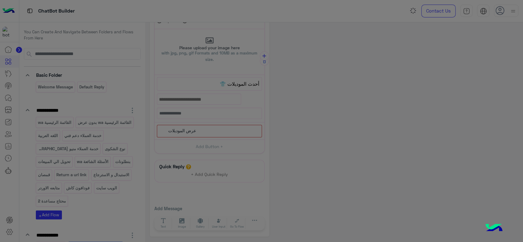
scroll to position [156, 0]
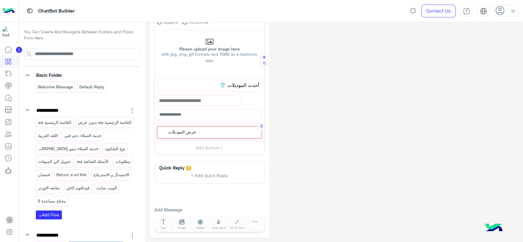
click at [223, 133] on div "عرض الموديلات" at bounding box center [209, 132] width 105 height 13
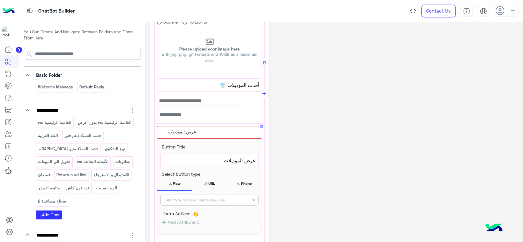
scroll to position [159, 0]
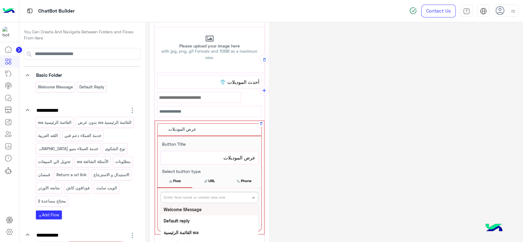
click at [205, 194] on input "text" at bounding box center [199, 197] width 71 height 6
type input "*****"
click at [199, 209] on div "تصفح الاقسام" at bounding box center [210, 209] width 98 height 11
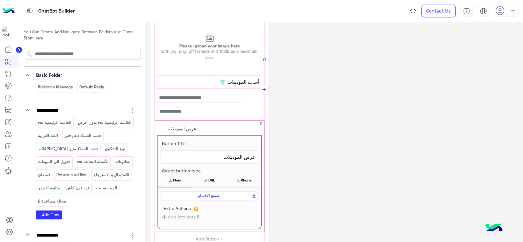
click at [306, 165] on div "**********" at bounding box center [334, 98] width 369 height 461
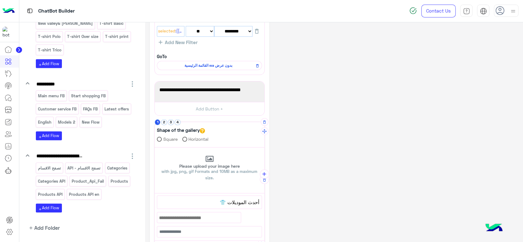
scroll to position [0, 0]
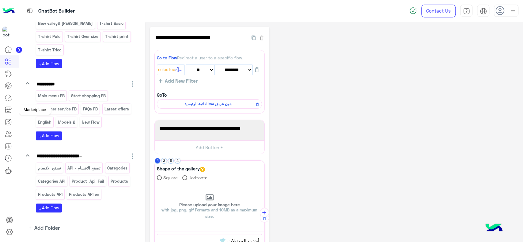
click at [6, 113] on icon at bounding box center [9, 111] width 6 height 3
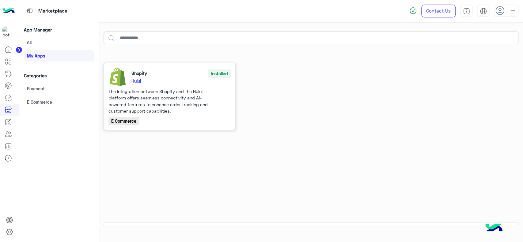
click at [127, 94] on div "The integration between Shopify and the Hulul platform offers seamless connecti…" at bounding box center [163, 101] width 110 height 26
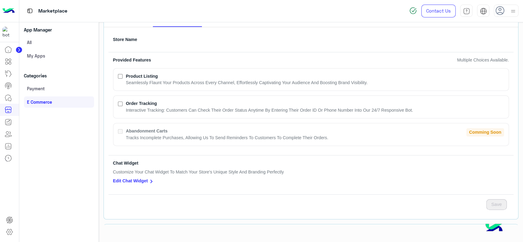
scroll to position [112, 0]
click at [137, 179] on p "Edit Chat Widget chevron_right" at bounding box center [198, 180] width 171 height 7
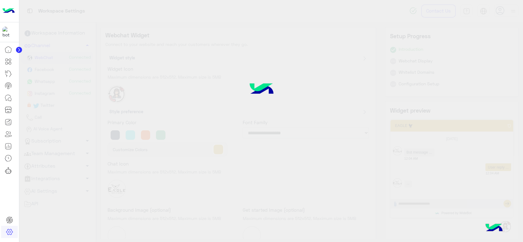
type input "*****"
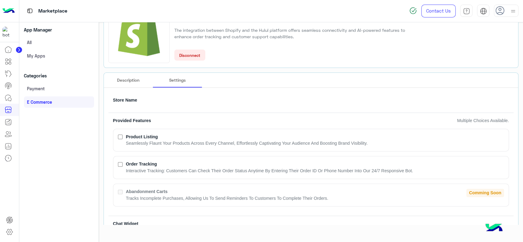
scroll to position [51, 0]
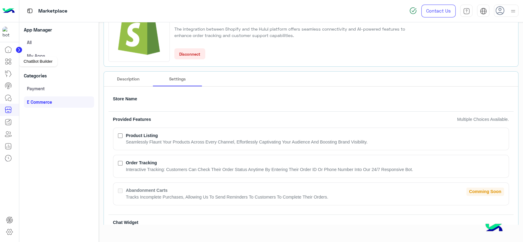
click at [7, 63] on icon at bounding box center [8, 61] width 7 height 7
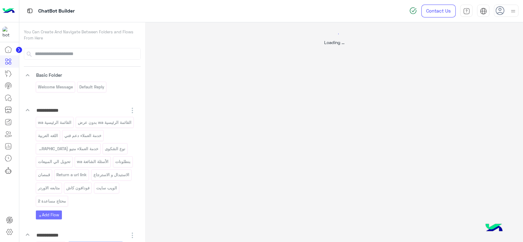
select select "*"
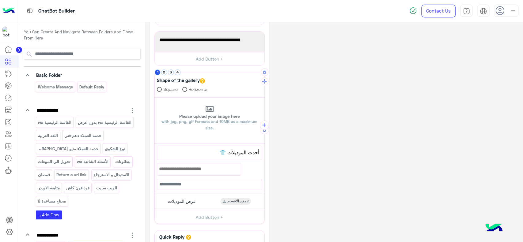
scroll to position [89, 0]
click at [209, 199] on div "عرض الموديلات تصفح الاقسام" at bounding box center [209, 202] width 105 height 12
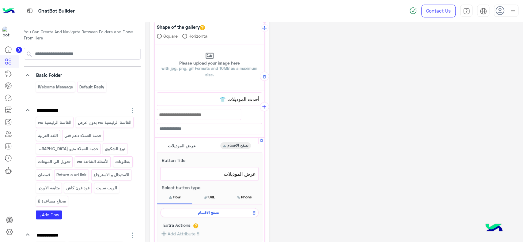
scroll to position [141, 0]
click at [255, 210] on icon at bounding box center [254, 213] width 4 height 7
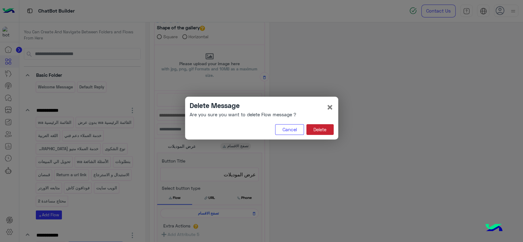
click at [323, 131] on button "Delete" at bounding box center [319, 129] width 27 height 11
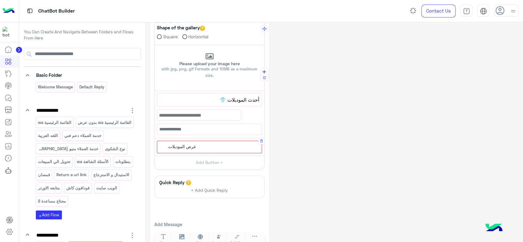
click at [231, 143] on div "عرض الموديلات" at bounding box center [209, 147] width 105 height 13
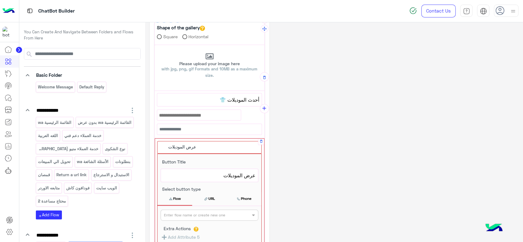
click at [207, 213] on input "text" at bounding box center [199, 215] width 71 height 6
type input "***"
click at [191, 236] on div "موديل" at bounding box center [210, 238] width 98 height 11
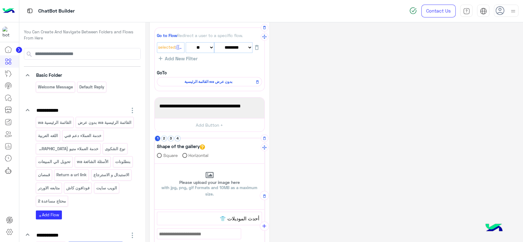
scroll to position [20, 0]
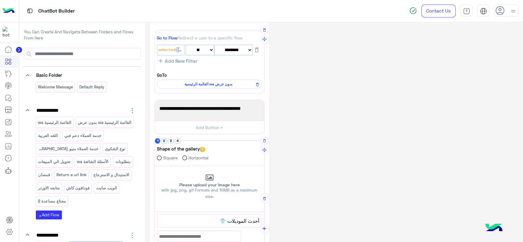
click at [183, 85] on span "القائمة الرئيسية wa بدون عرض" at bounding box center [208, 85] width 96 height 6
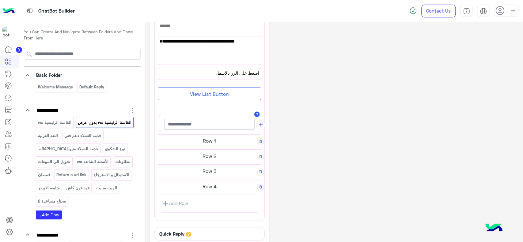
scroll to position [54, 0]
click at [203, 140] on h5 "Row 1" at bounding box center [209, 142] width 103 height 12
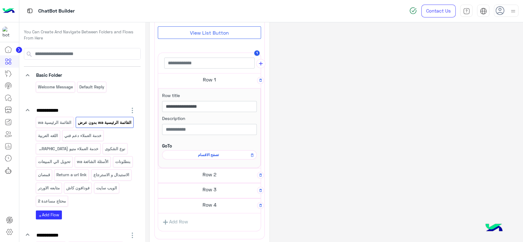
scroll to position [114, 0]
click at [253, 152] on icon at bounding box center [252, 153] width 4 height 7
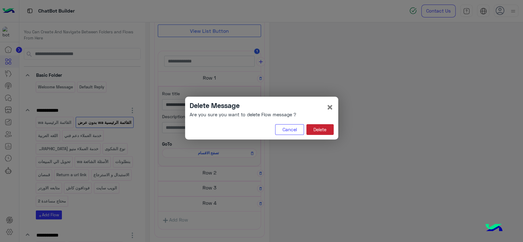
click at [325, 128] on button "Delete" at bounding box center [319, 129] width 27 height 11
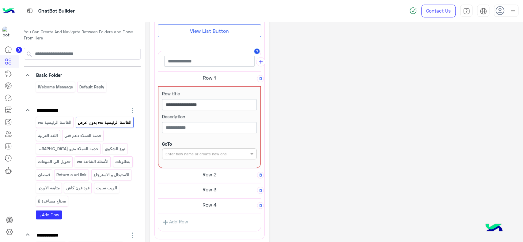
click at [241, 157] on div "Enter flow name or create new one" at bounding box center [209, 154] width 95 height 11
type input "***"
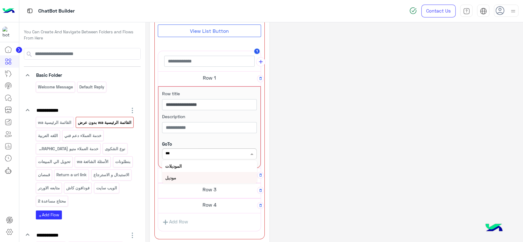
click at [217, 172] on div "موديل" at bounding box center [209, 177] width 95 height 11
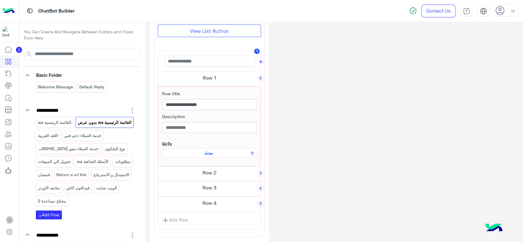
click at [290, 143] on div "**********" at bounding box center [334, 112] width 369 height 399
